Goal: Navigation & Orientation: Understand site structure

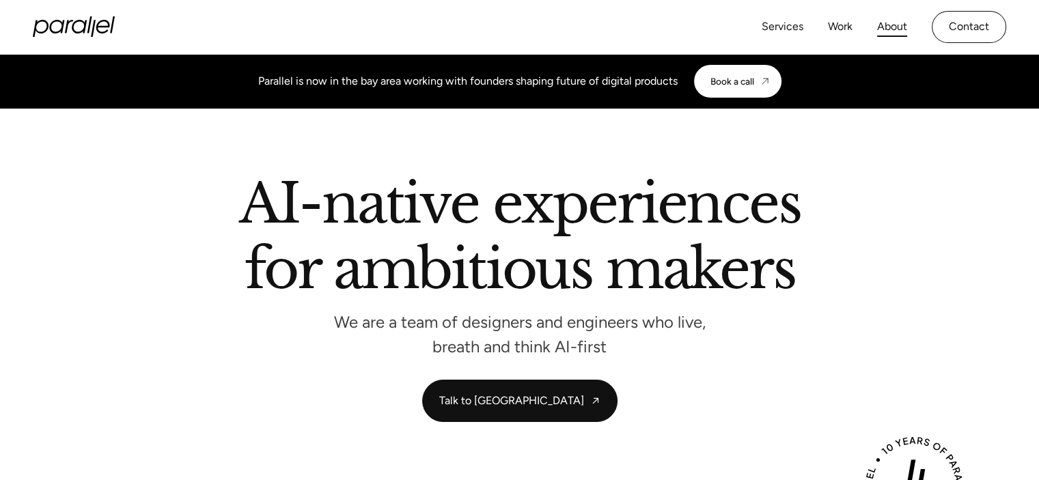
click at [901, 25] on link "About" at bounding box center [892, 27] width 30 height 20
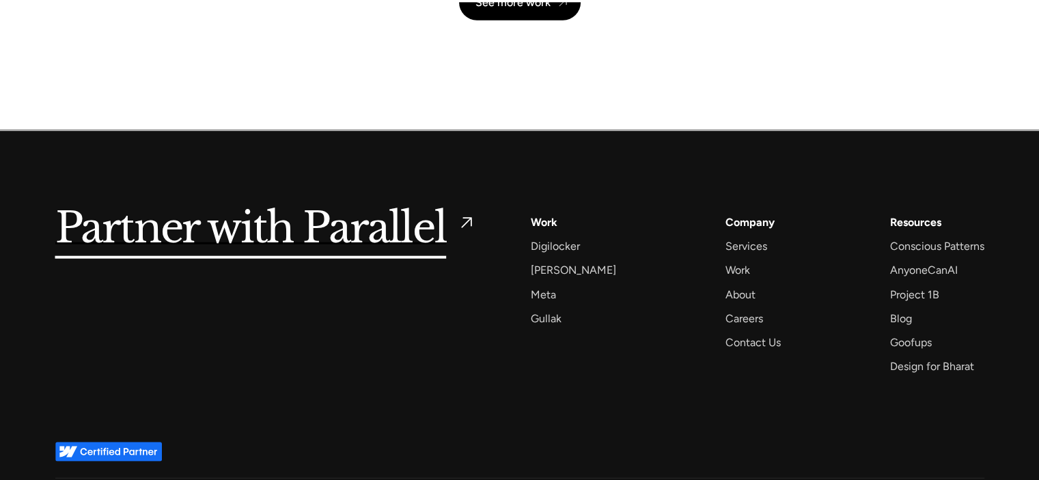
scroll to position [3343, 0]
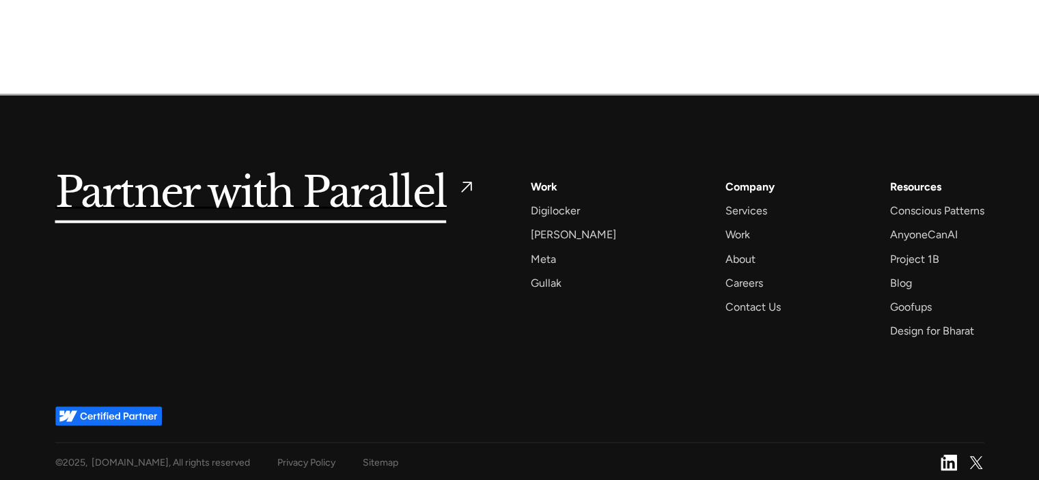
click at [945, 455] on img at bounding box center [948, 463] width 16 height 16
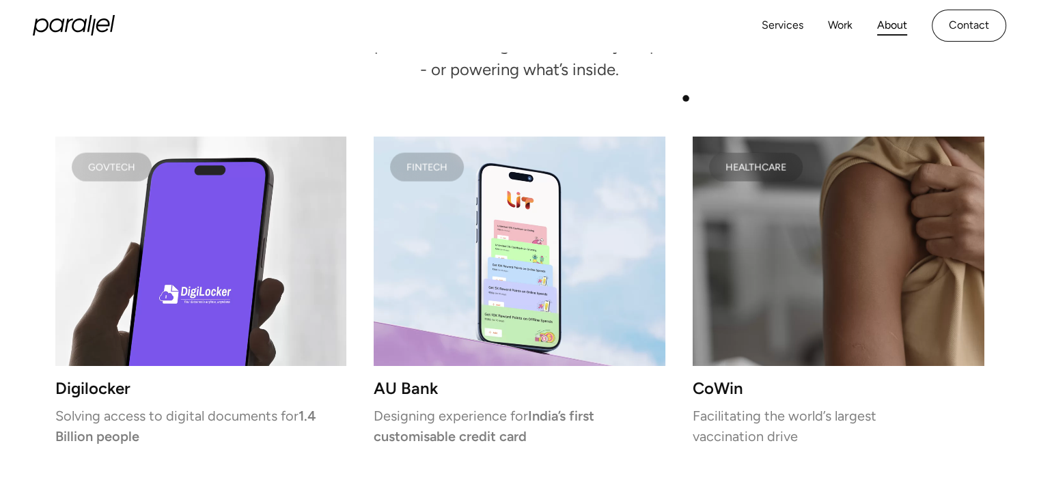
scroll to position [2592, 0]
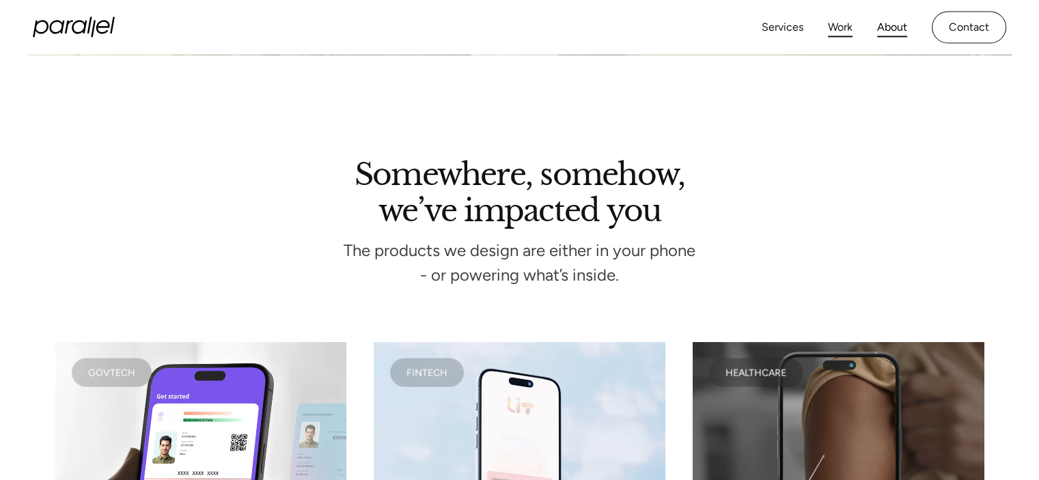
click at [832, 25] on link "Work" at bounding box center [840, 27] width 25 height 20
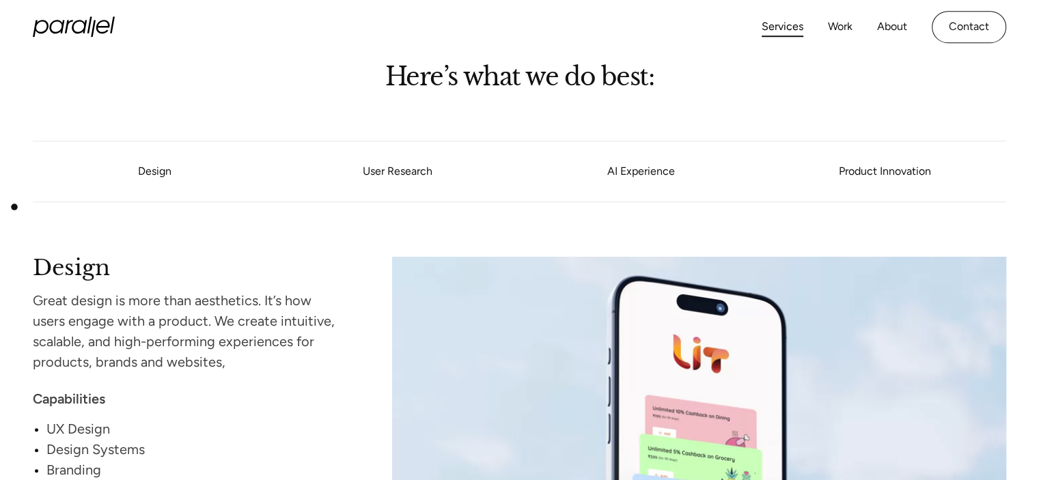
scroll to position [1024, 0]
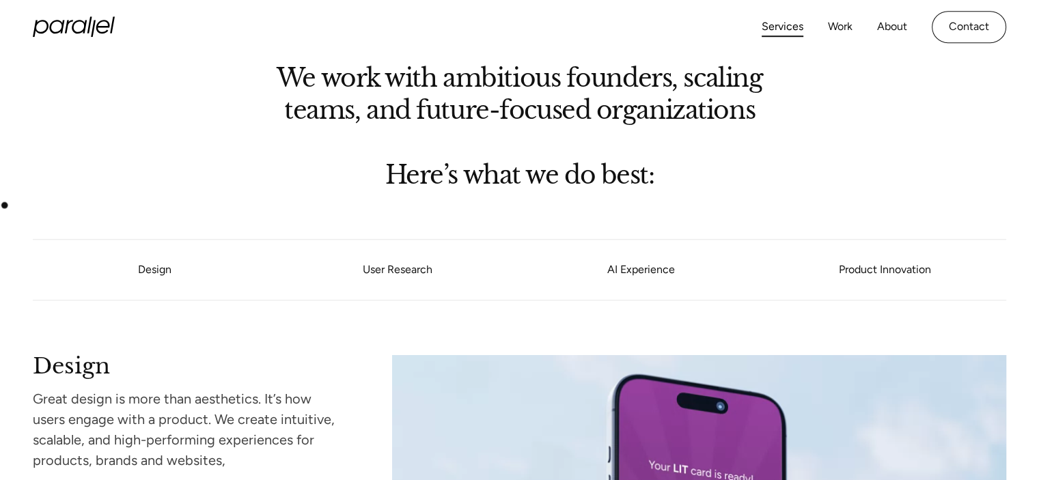
click at [3, 205] on section "We work with ambitious founders, scaling teams, and future-focused organization…" at bounding box center [519, 98] width 1039 height 216
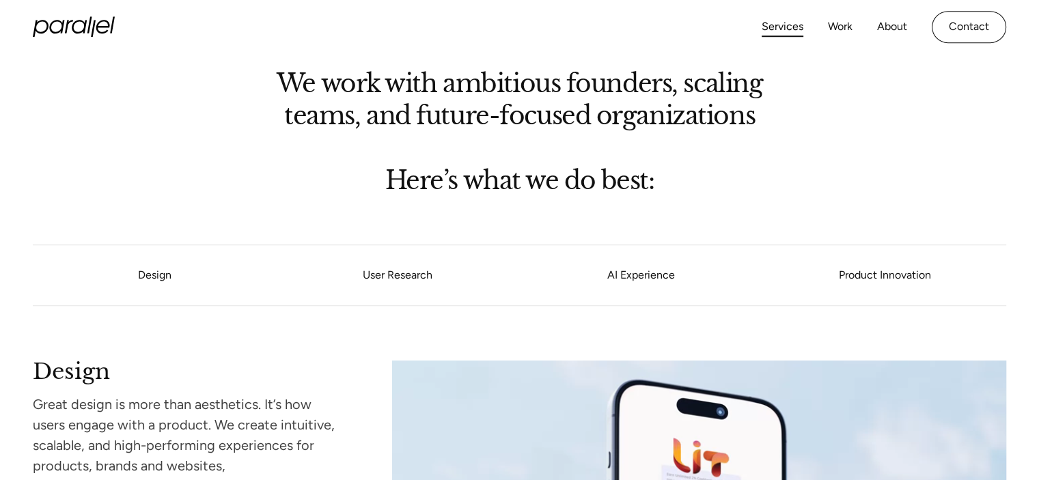
scroll to position [956, 0]
